Goal: Check status: Check status

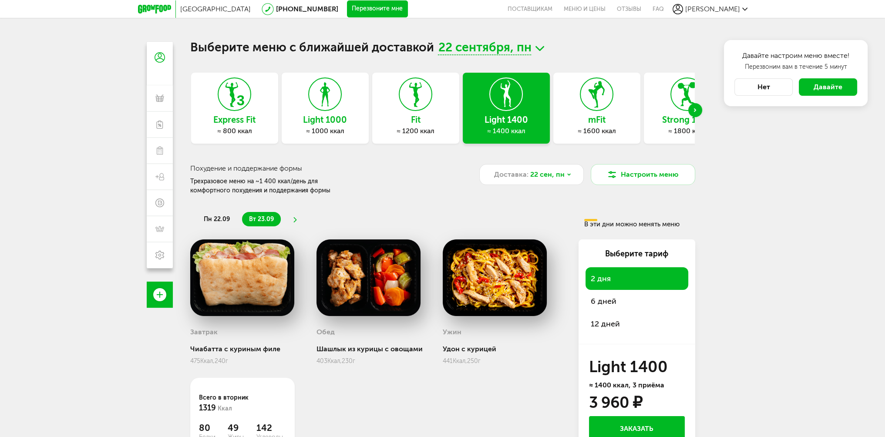
click at [817, 285] on div "Москва 8 (800) 555-21-78 Перезвоните мне поставщикам Меню и цены Отзывы FAQ Тат…" at bounding box center [442, 256] width 885 height 513
click at [103, 223] on div "Москва 8 (800) 555-21-78 Перезвоните мне поставщикам Меню и цены Отзывы FAQ Тат…" at bounding box center [442, 256] width 885 height 513
click at [738, 9] on span "[PERSON_NAME]" at bounding box center [712, 9] width 55 height 8
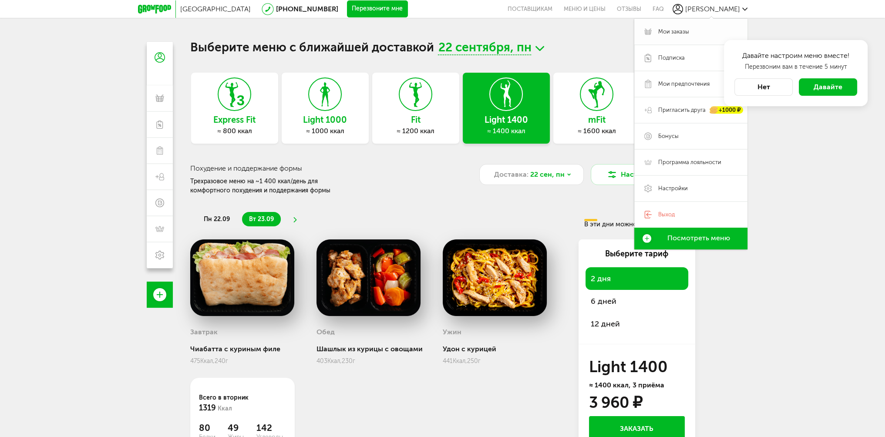
click at [678, 33] on span "Мои заказы" at bounding box center [673, 32] width 31 height 8
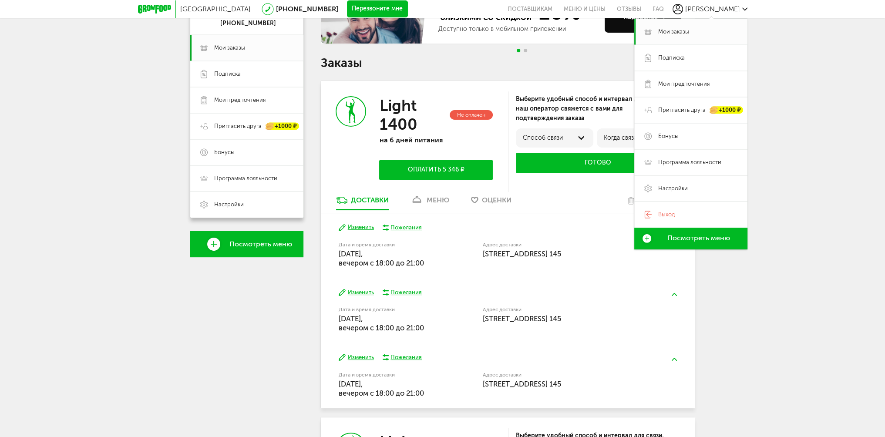
scroll to position [131, 0]
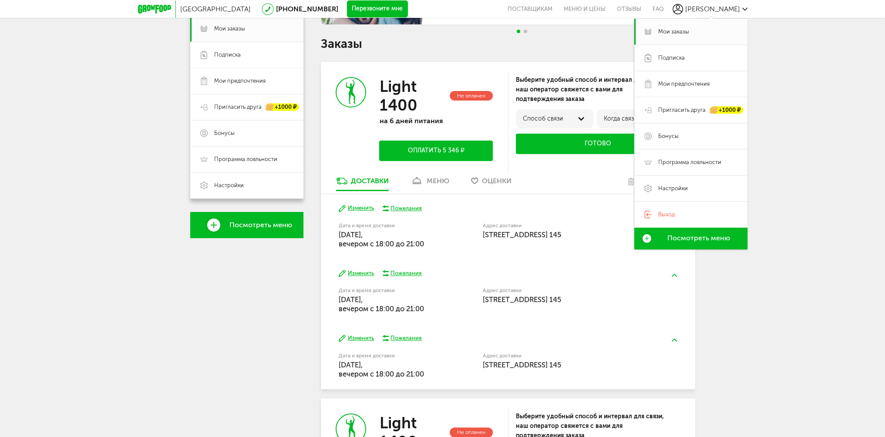
click at [344, 152] on div "Light 1400 Не оплачен на 6 дней питания Оплатить 5 346 ₽" at bounding box center [414, 119] width 187 height 114
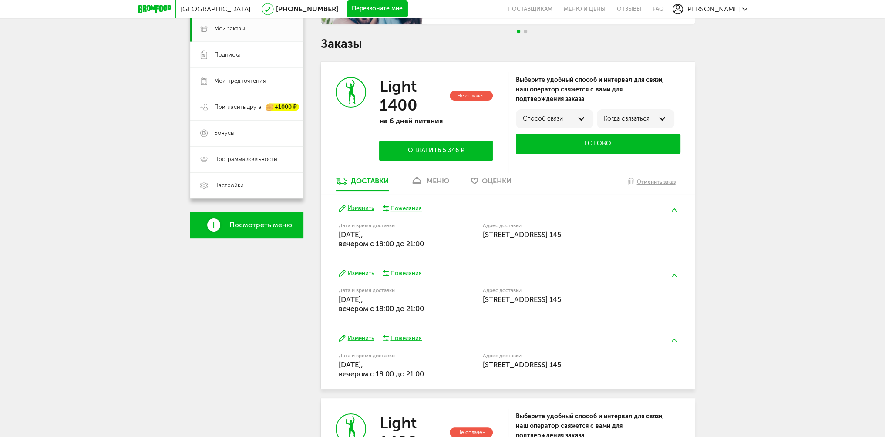
click at [440, 181] on div "меню" at bounding box center [437, 181] width 23 height 8
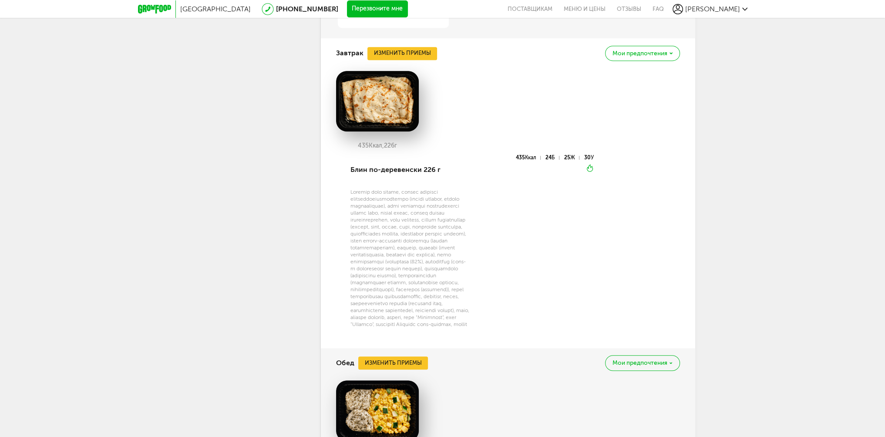
scroll to position [562, 0]
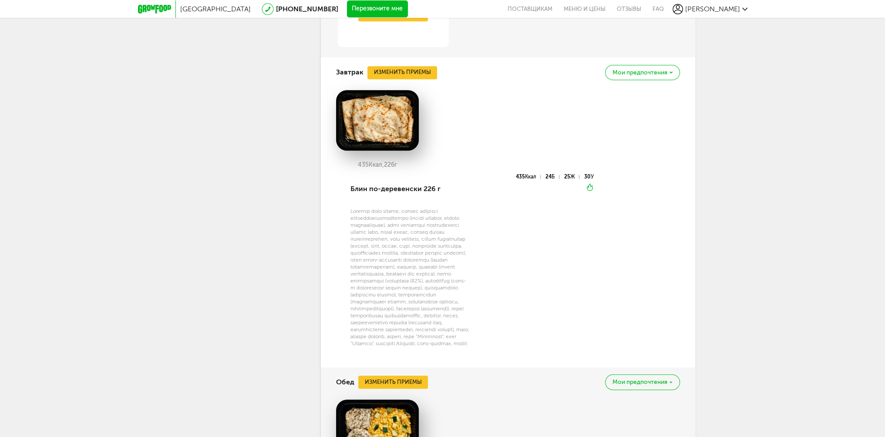
click at [671, 72] on icon at bounding box center [670, 72] width 3 height 2
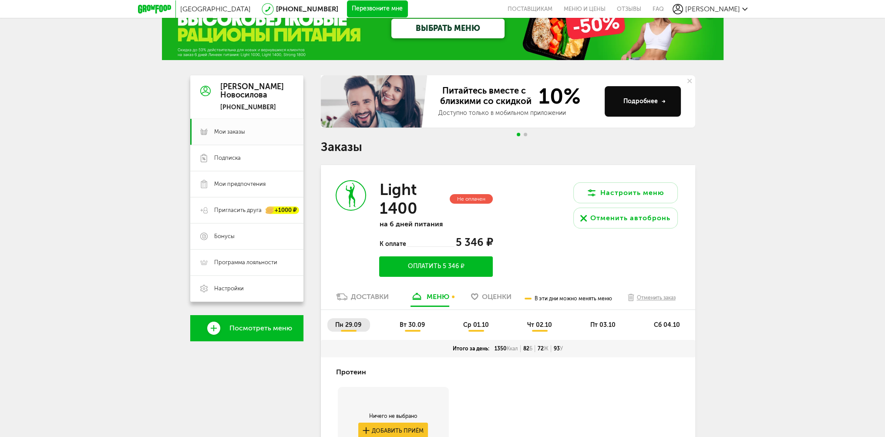
scroll to position [0, 0]
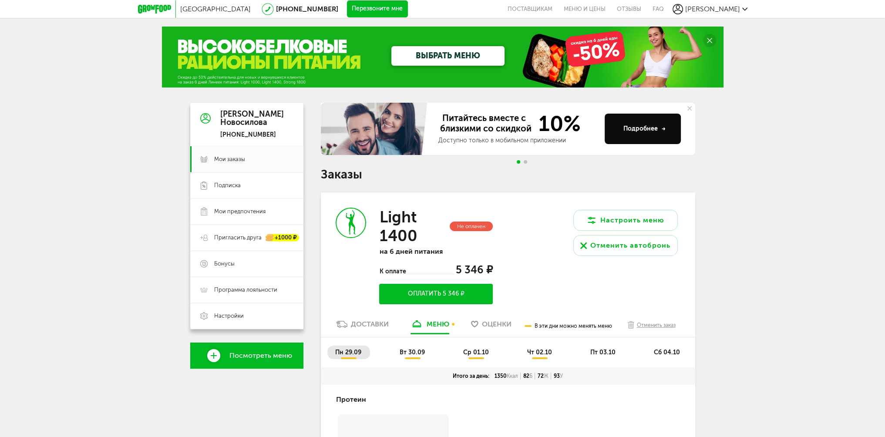
click at [149, 8] on icon at bounding box center [154, 9] width 33 height 9
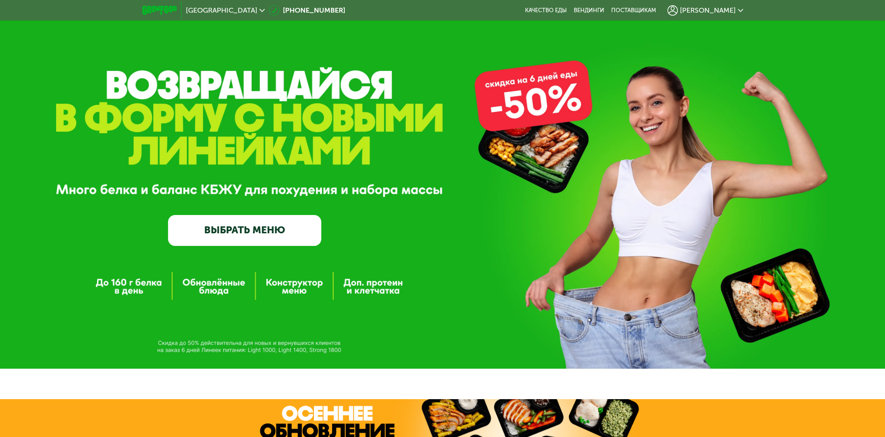
click at [734, 10] on span "[PERSON_NAME]" at bounding box center [708, 10] width 56 height 7
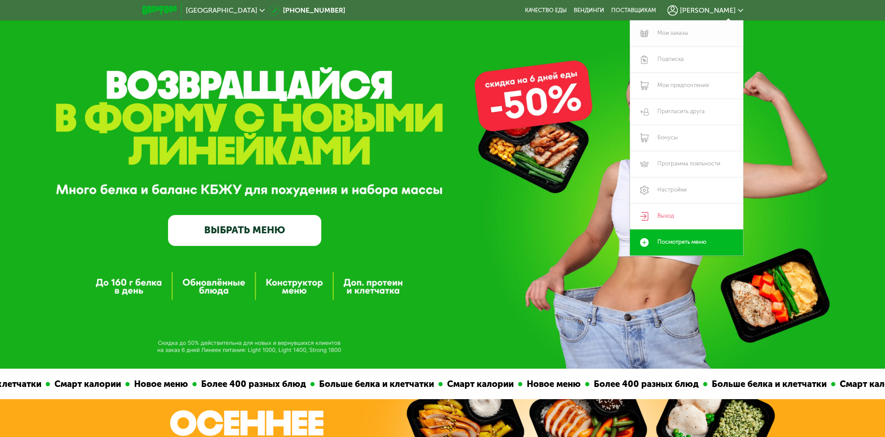
click at [684, 31] on link "Мои заказы" at bounding box center [686, 33] width 113 height 26
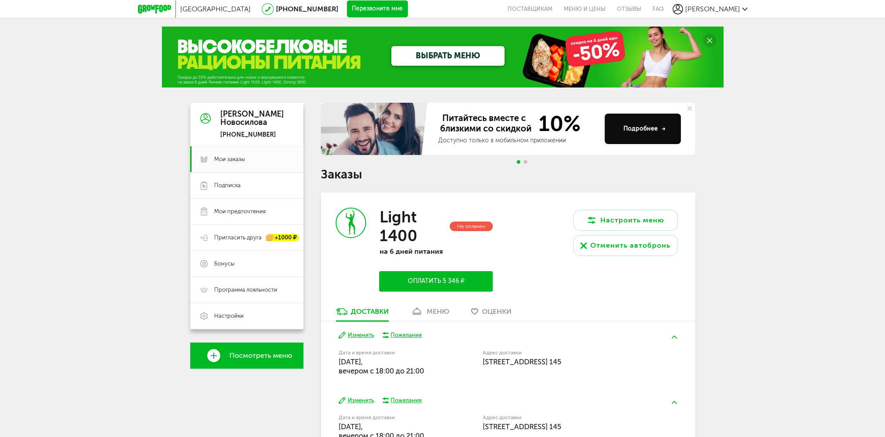
scroll to position [131, 0]
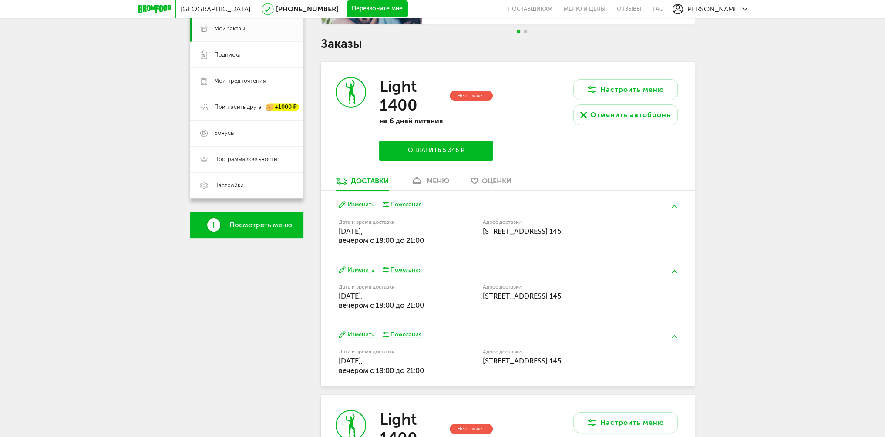
click at [440, 181] on div "меню" at bounding box center [437, 181] width 23 height 8
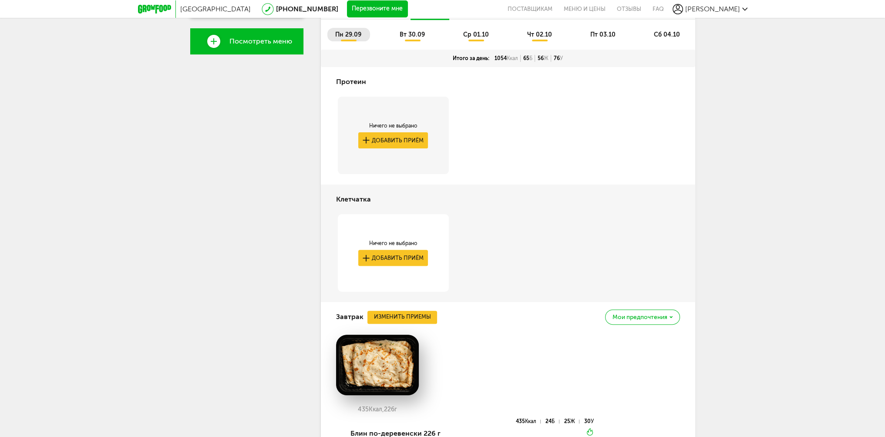
scroll to position [301, 0]
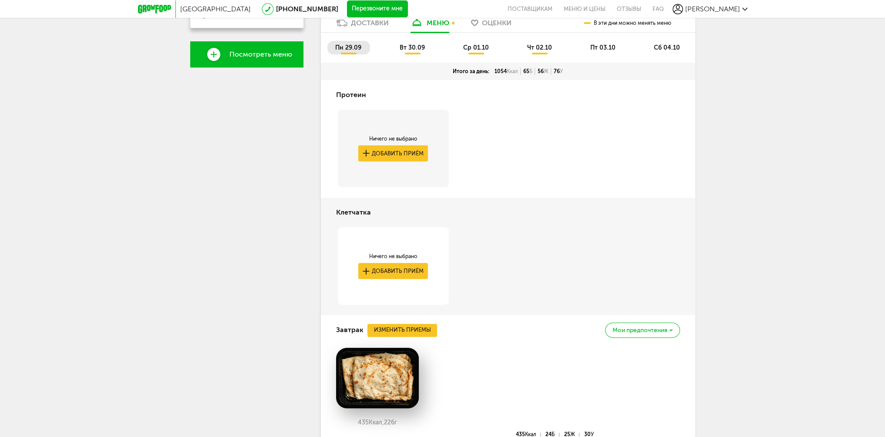
click at [419, 47] on span "вт 30.09" at bounding box center [411, 47] width 25 height 7
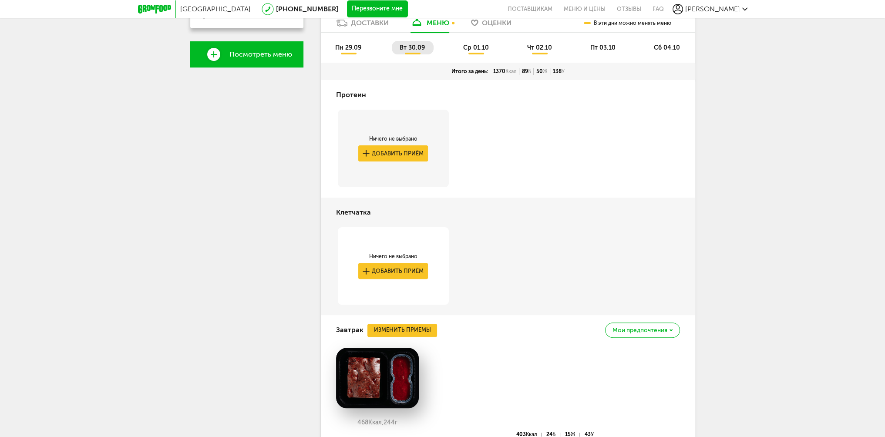
click at [473, 49] on span "ср 01.10" at bounding box center [476, 47] width 26 height 7
click at [545, 49] on span "чт 02.10" at bounding box center [539, 47] width 25 height 7
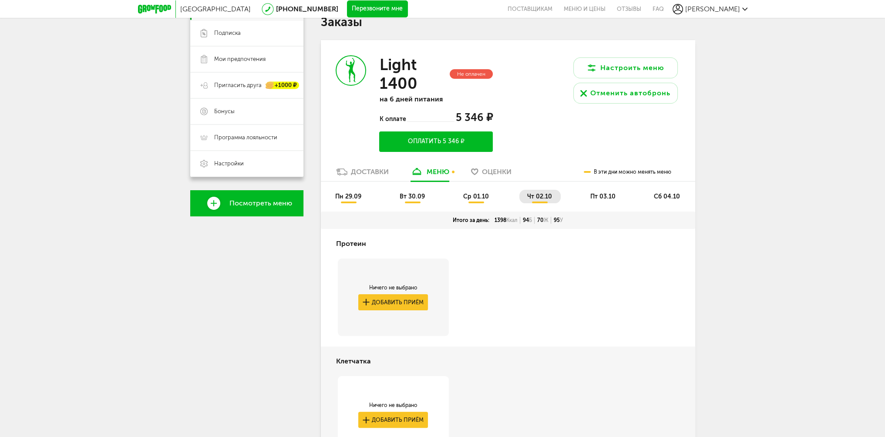
scroll to position [171, 0]
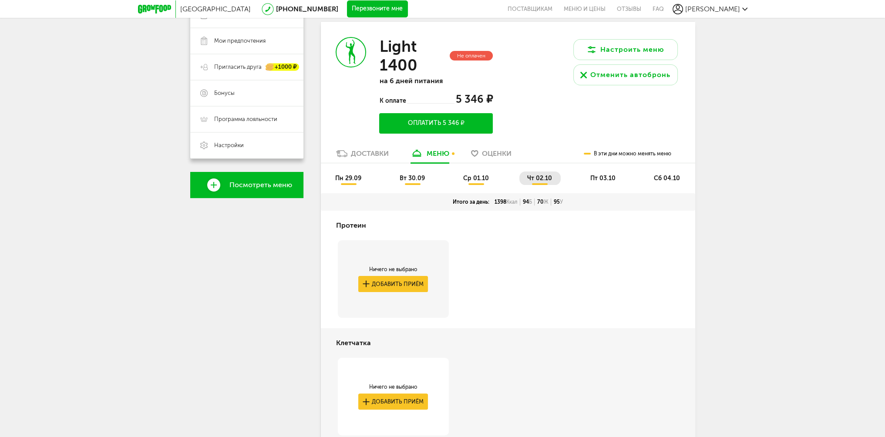
click at [147, 6] on icon at bounding box center [154, 9] width 33 height 9
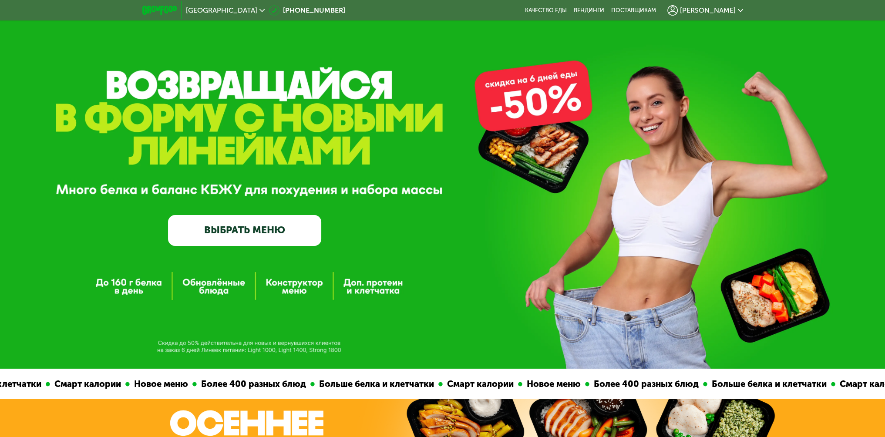
click at [726, 11] on span "[PERSON_NAME]" at bounding box center [708, 10] width 56 height 7
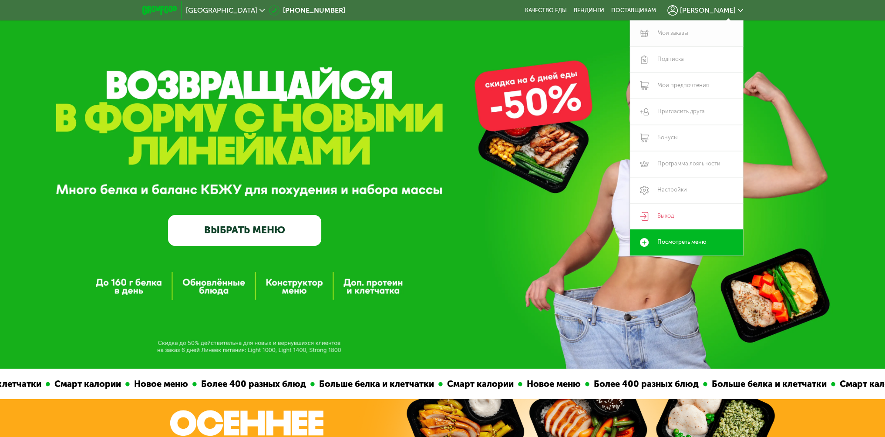
click at [677, 34] on link "Мои заказы" at bounding box center [686, 33] width 113 height 26
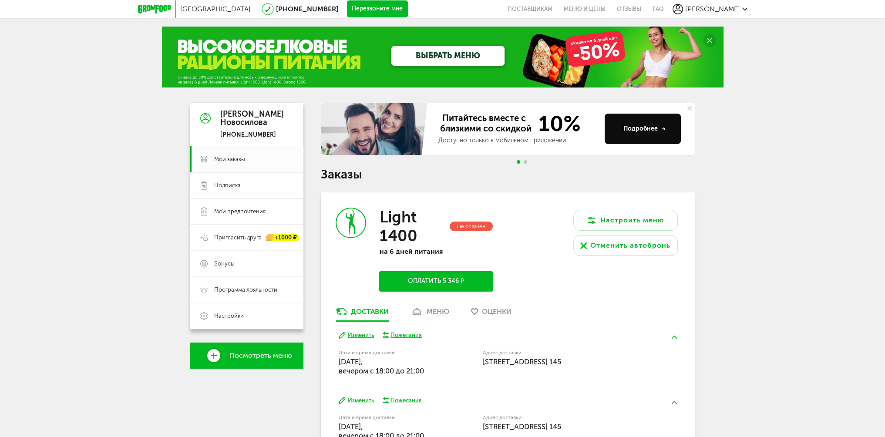
scroll to position [131, 0]
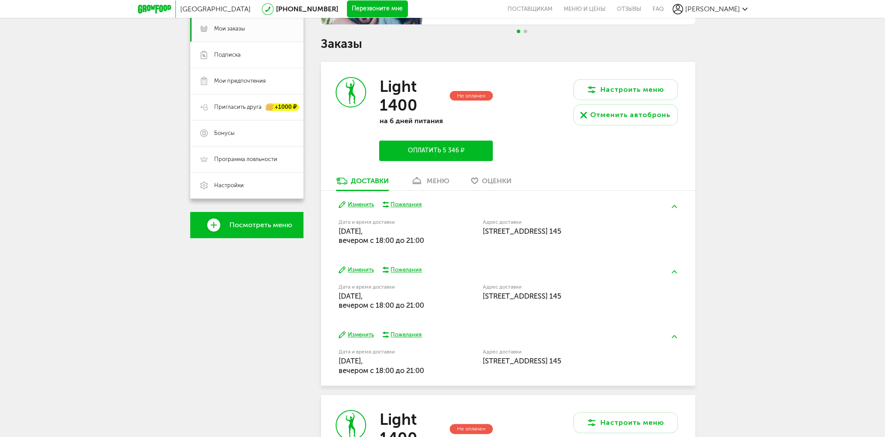
click at [439, 180] on div "меню" at bounding box center [437, 181] width 23 height 8
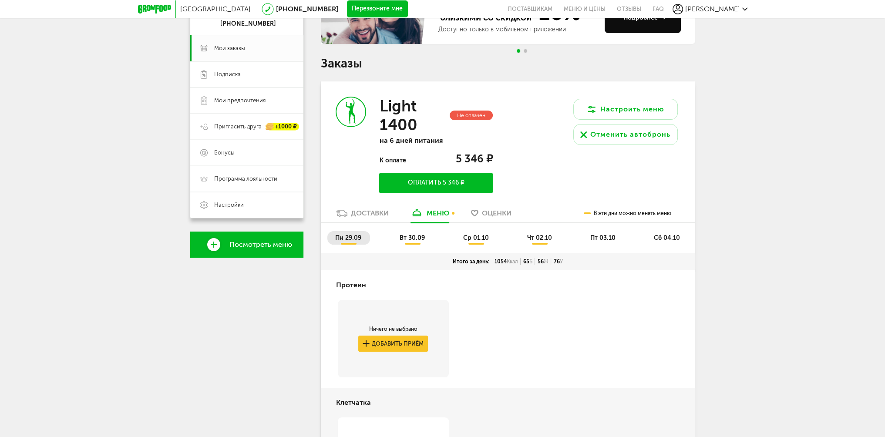
scroll to position [131, 0]
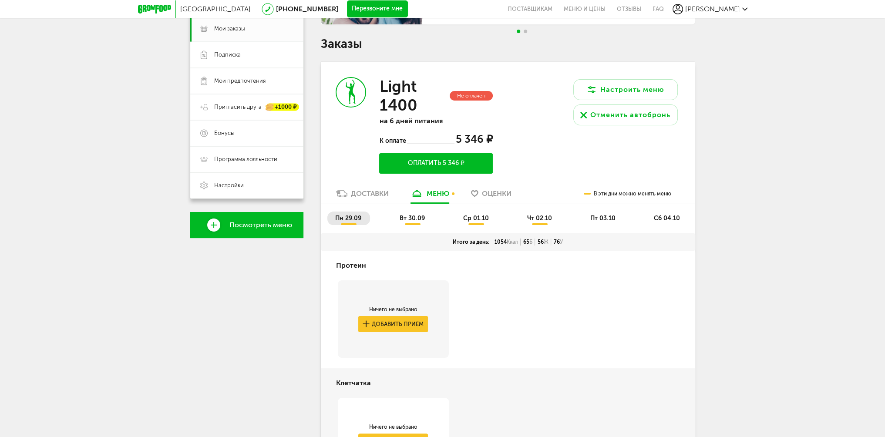
click at [407, 220] on span "вт 30.09" at bounding box center [411, 218] width 25 height 7
click at [545, 221] on span "чт 02.10" at bounding box center [539, 218] width 25 height 7
click at [607, 217] on span "пт 03.10" at bounding box center [602, 218] width 25 height 7
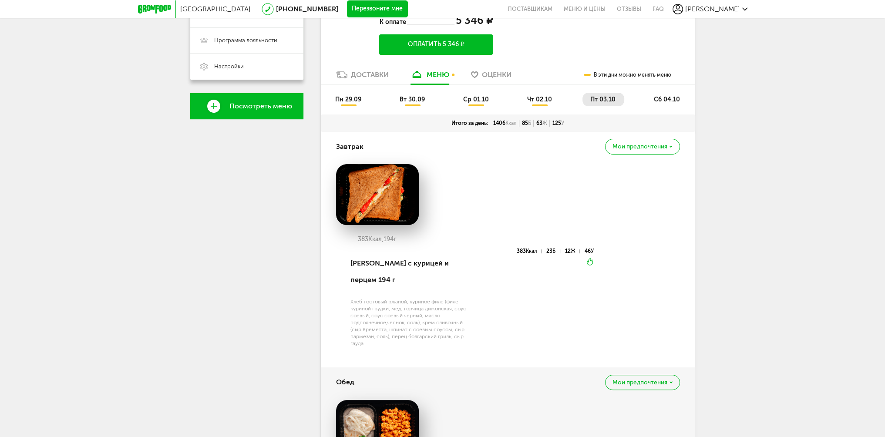
scroll to position [261, 0]
